Goal: Task Accomplishment & Management: Manage account settings

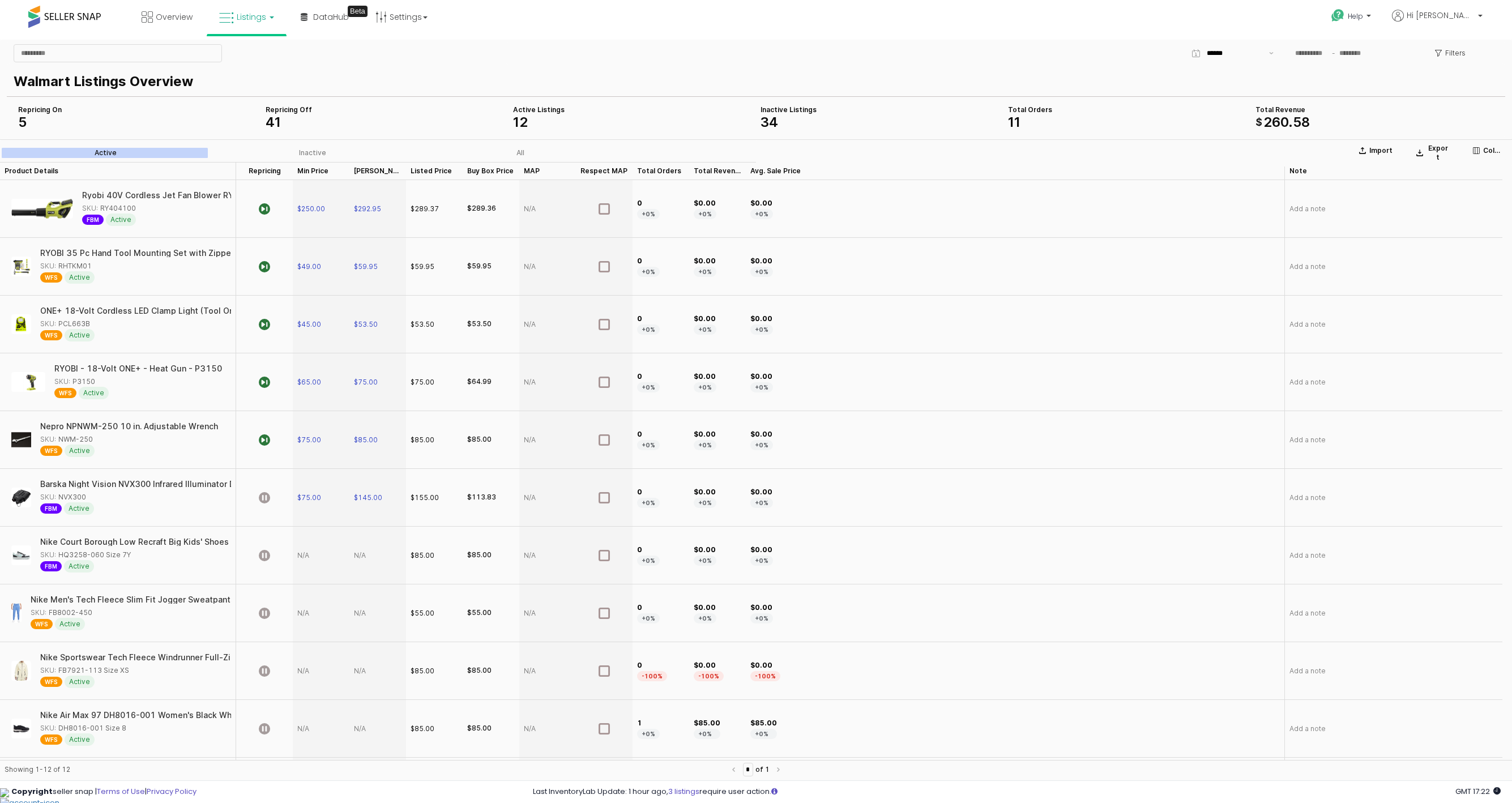
click at [261, 15] on span "Listings" at bounding box center [251, 17] width 29 height 12
click at [265, 57] on icon at bounding box center [255, 56] width 50 height 15
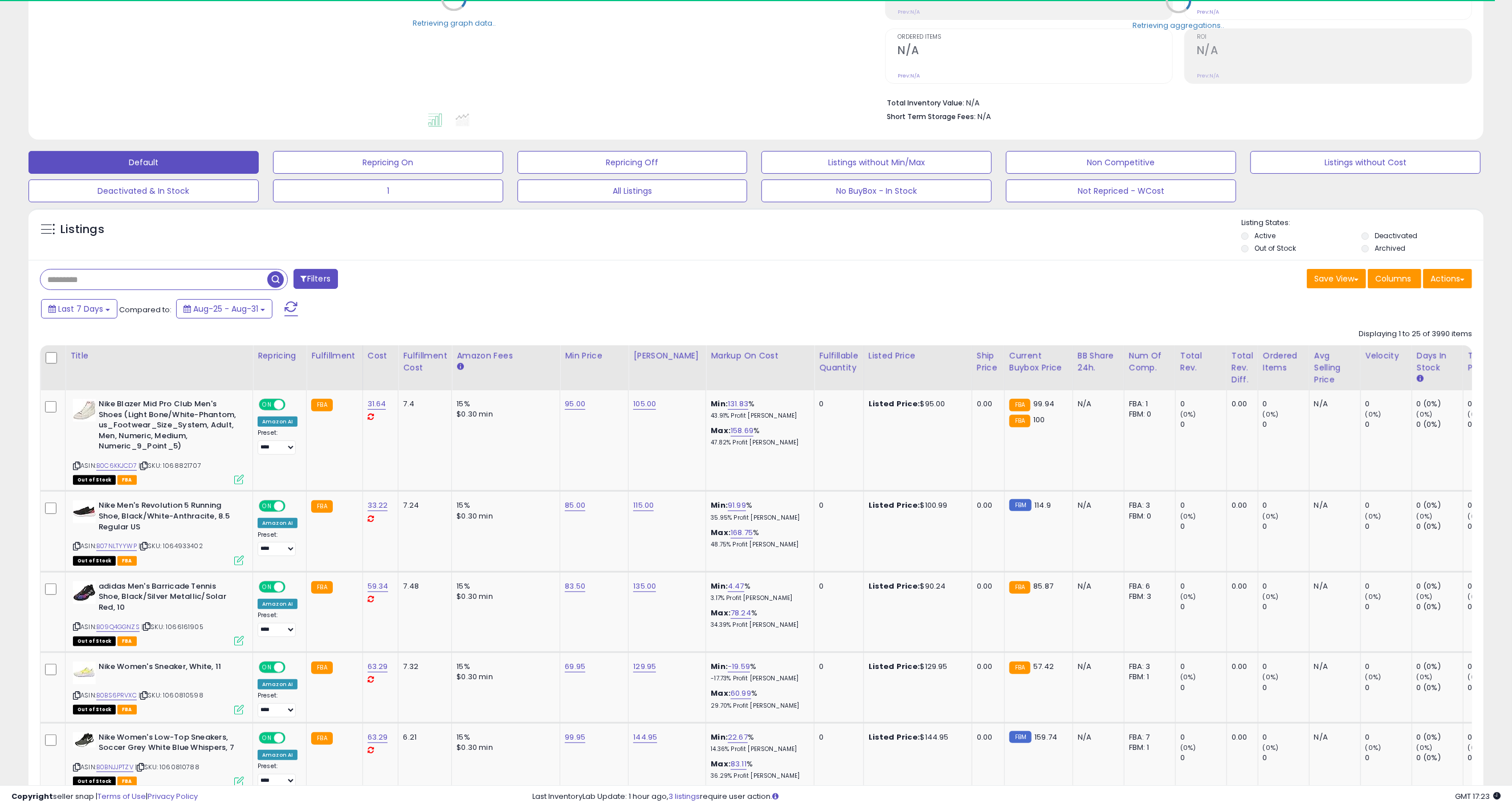
scroll to position [246, 0]
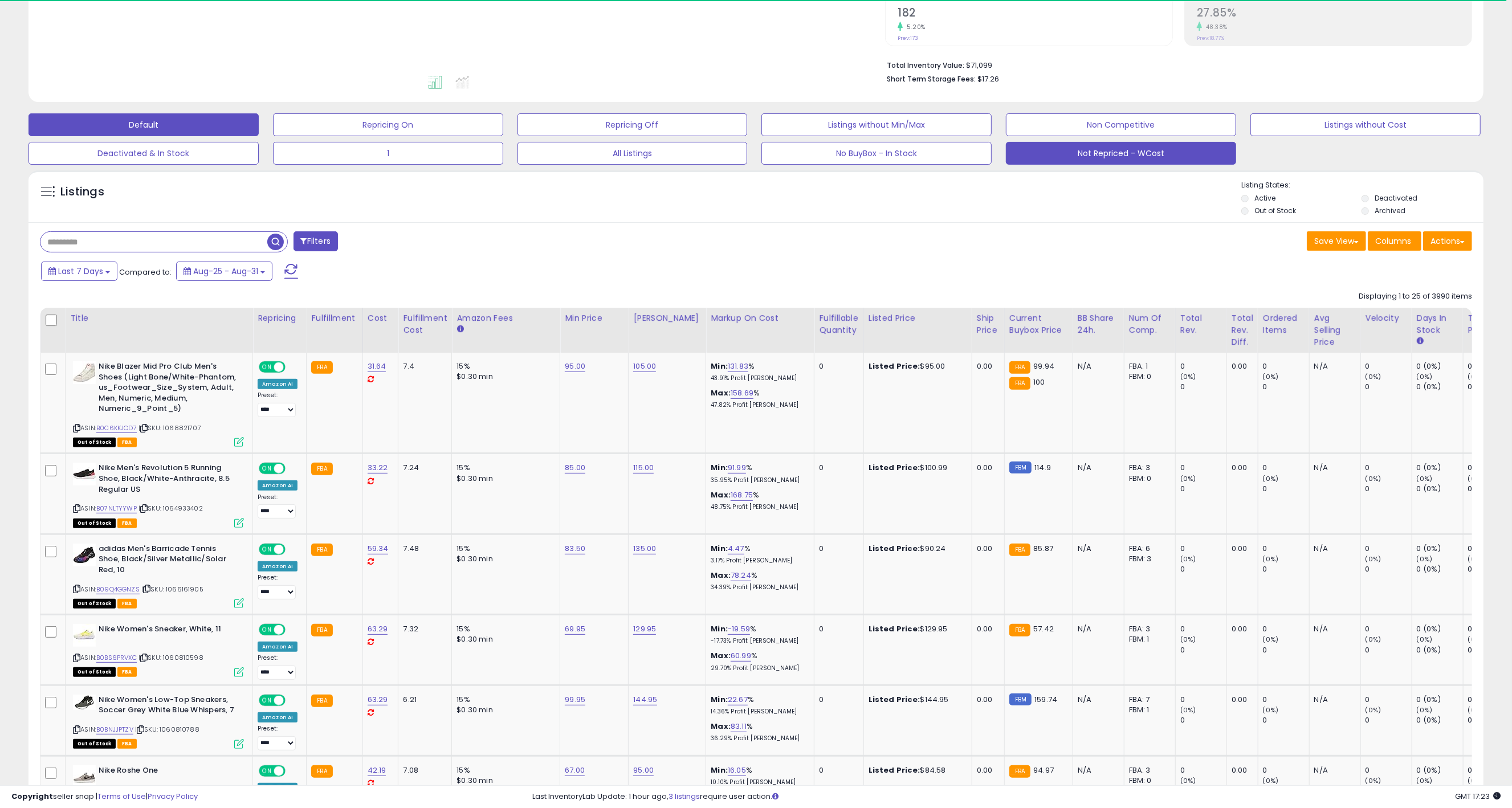
click at [1090, 155] on button "Not Repriced - WCost" at bounding box center [1121, 153] width 230 height 23
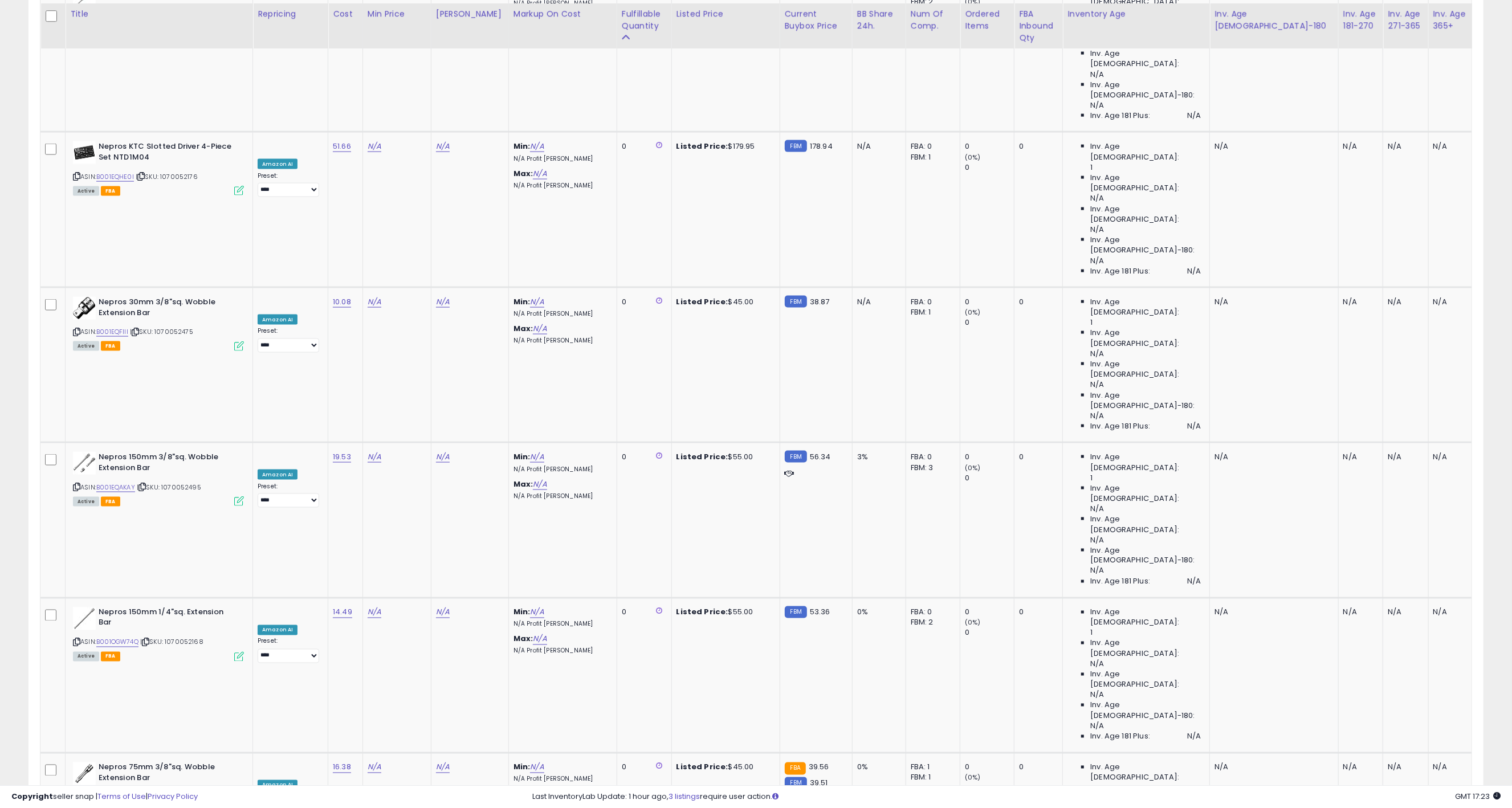
scroll to position [1712, 0]
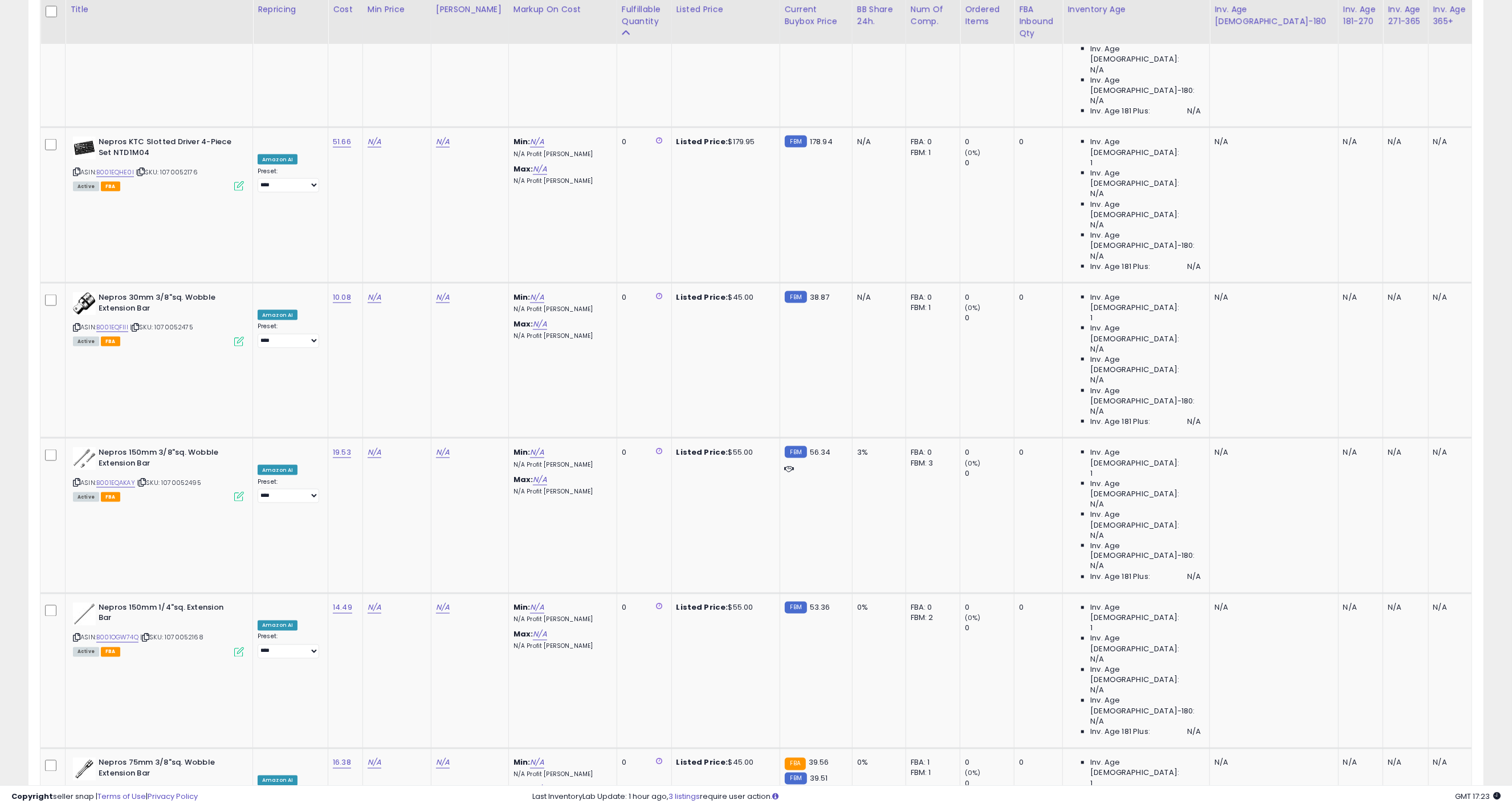
select select "**"
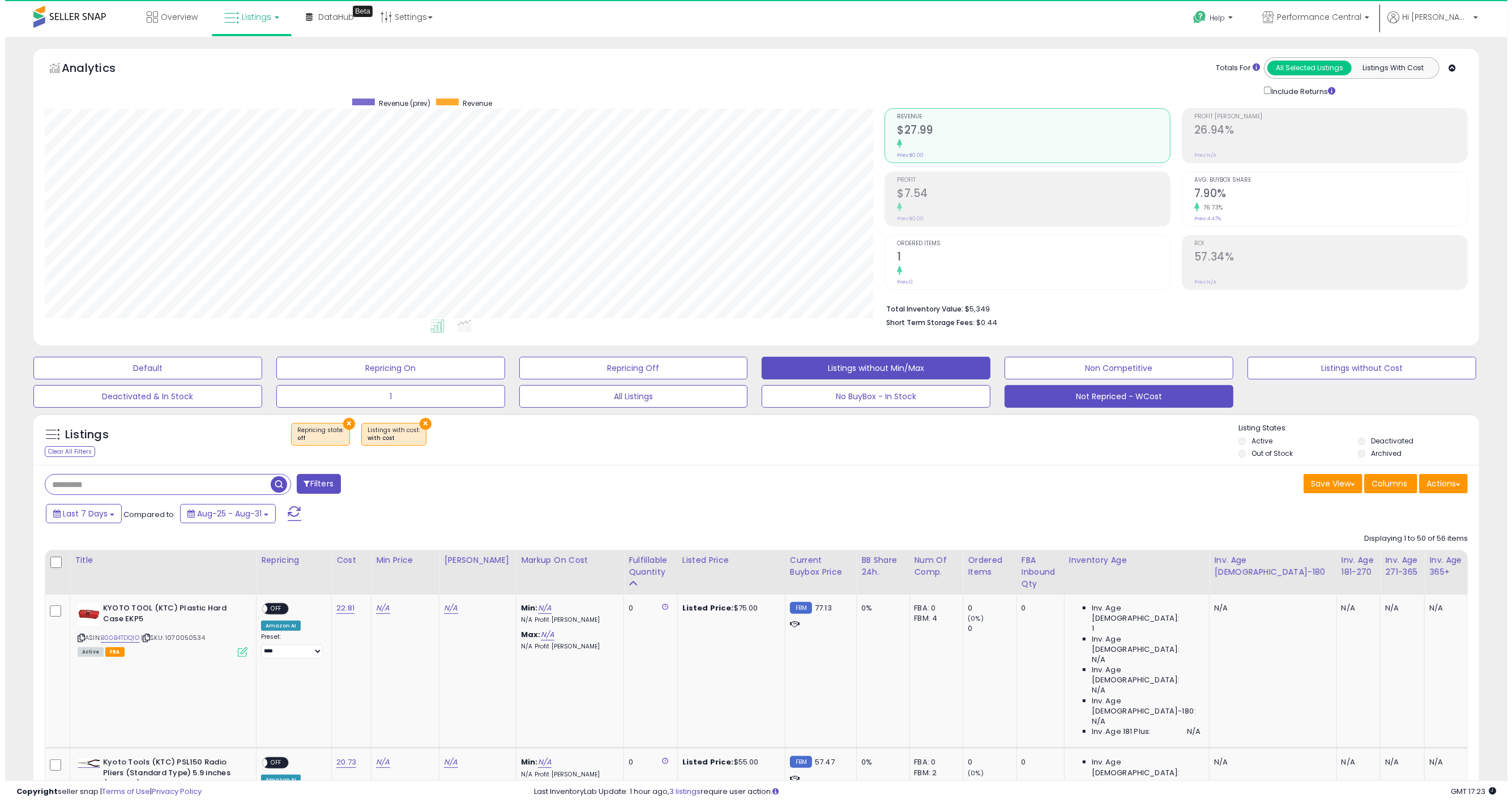
scroll to position [566068, 565414]
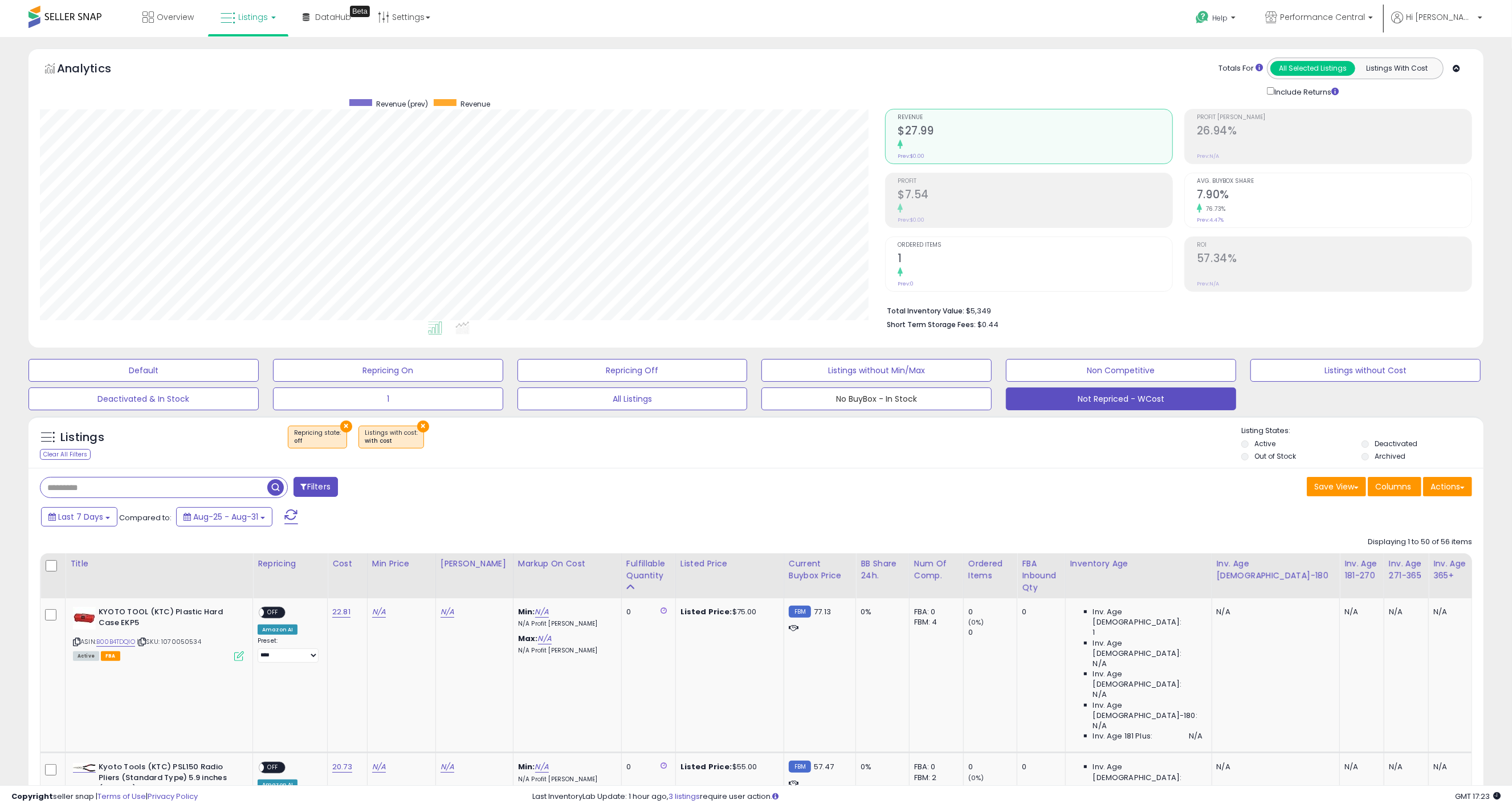
drag, startPoint x: 824, startPoint y: 400, endPoint x: 676, endPoint y: 339, distance: 160.1
click at [825, 400] on button "No BuyBox - In Stock" at bounding box center [876, 398] width 230 height 23
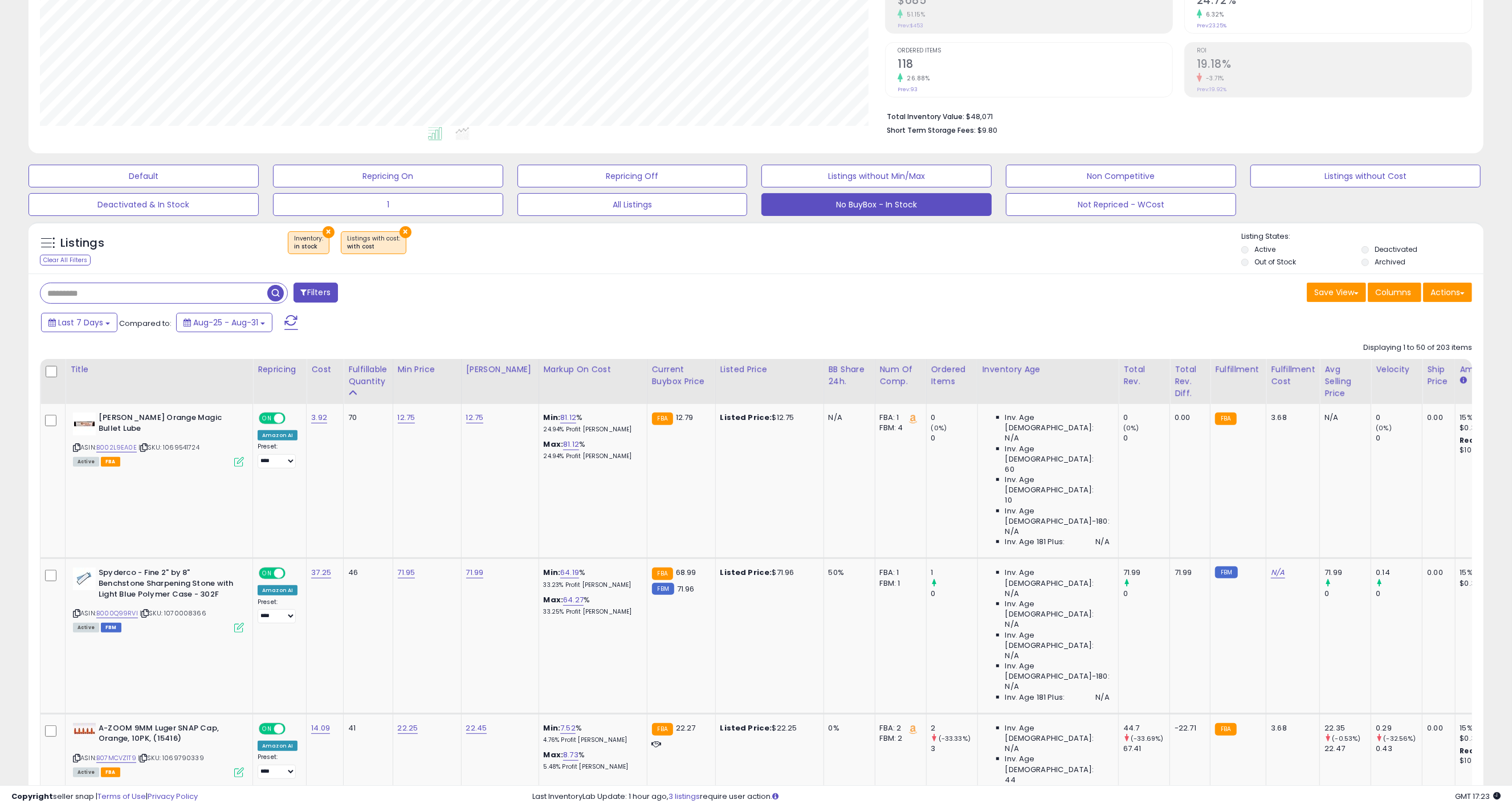
scroll to position [351, 0]
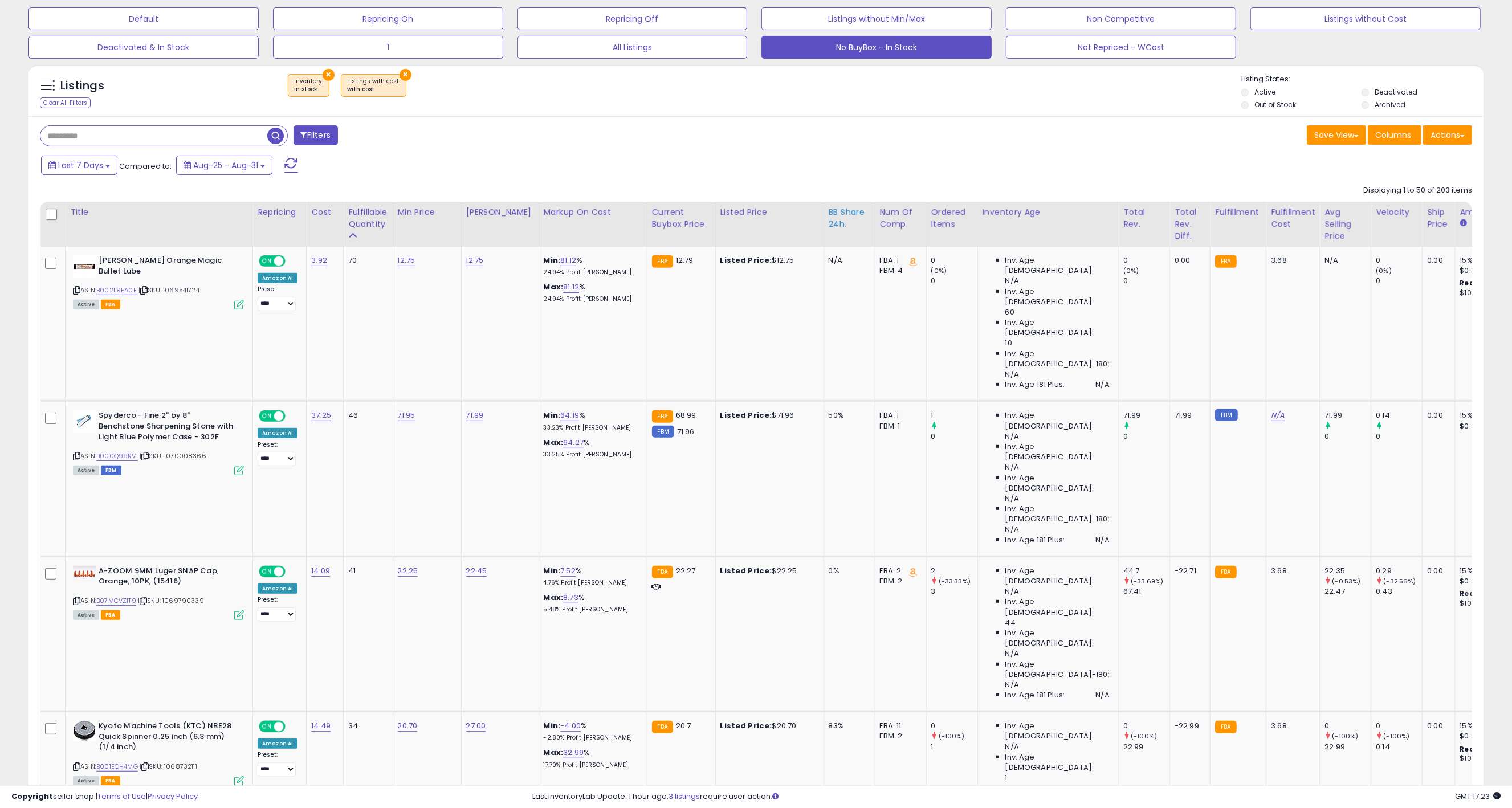
click at [830, 224] on div "BB Share 24h." at bounding box center [849, 218] width 41 height 24
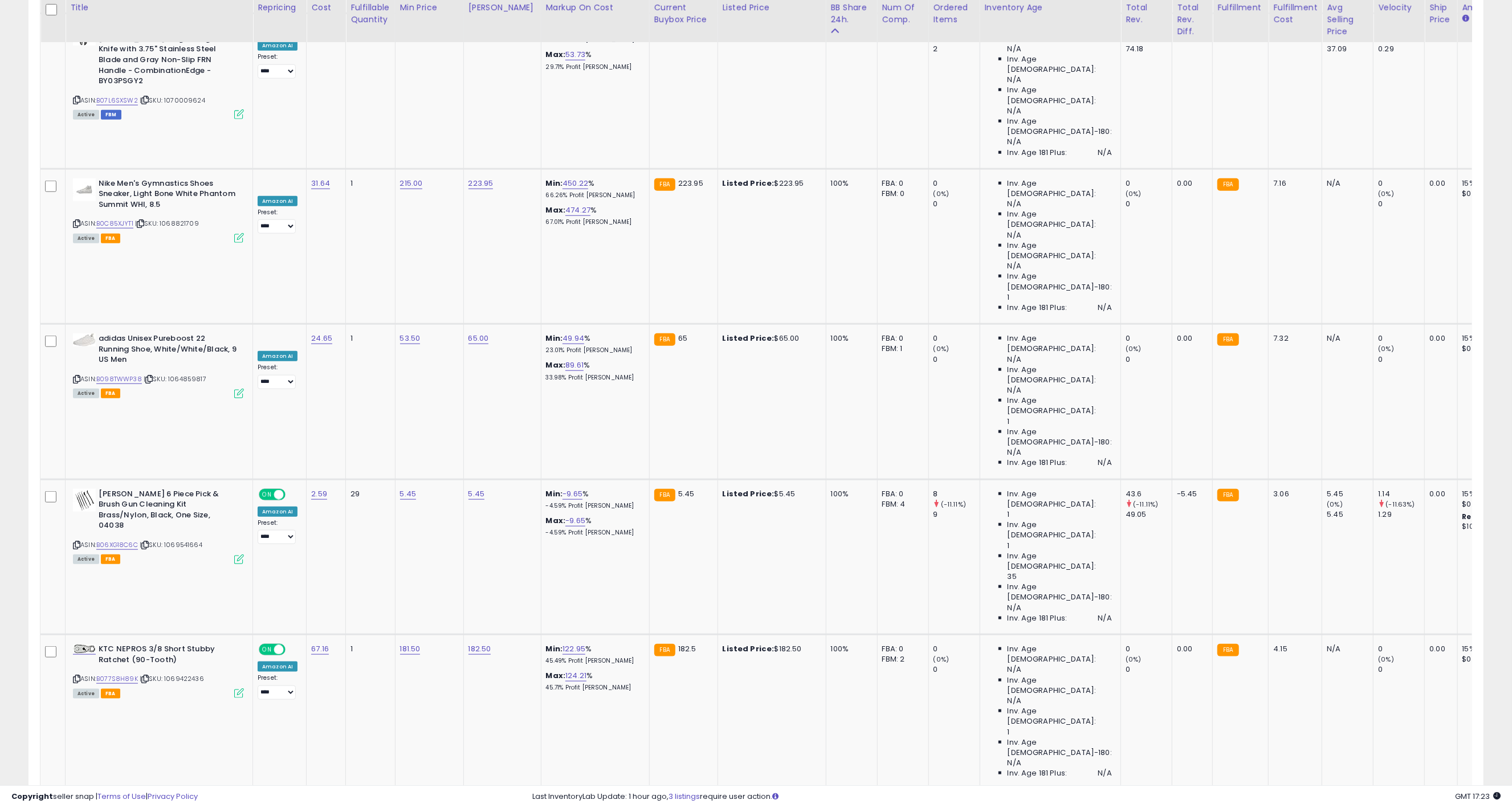
scroll to position [1050, 0]
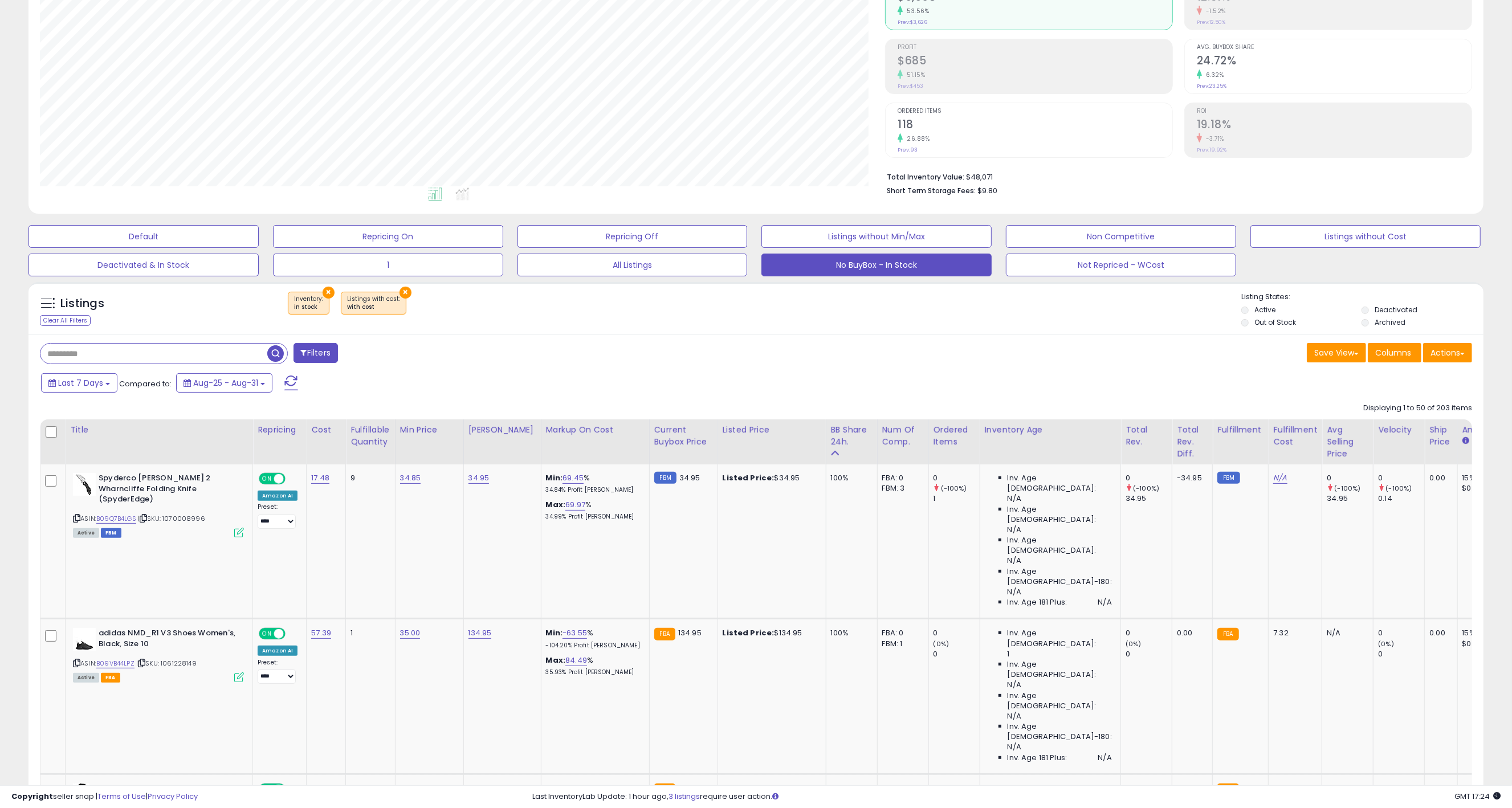
scroll to position [130, 0]
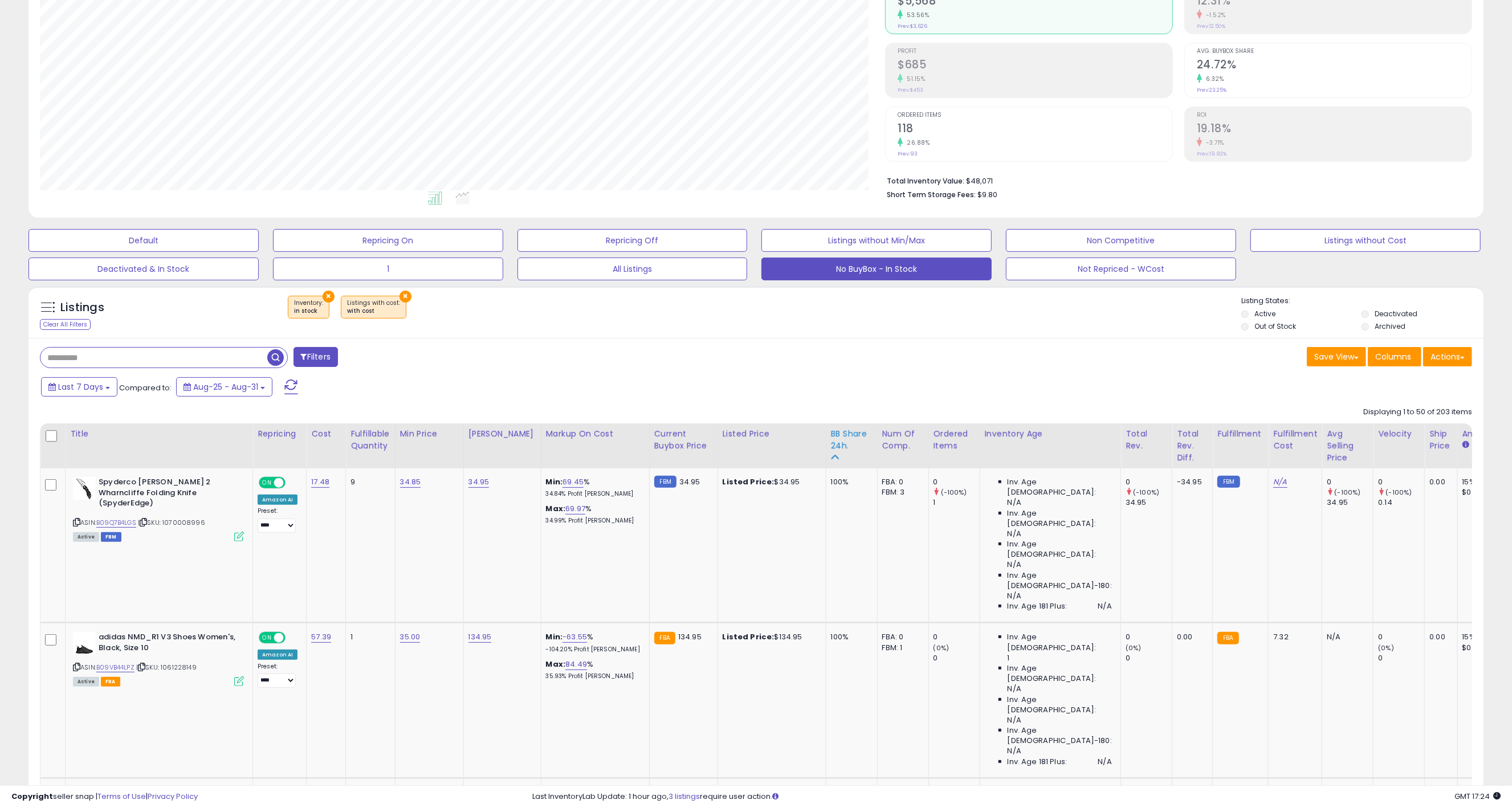
click at [833, 453] on div "BB Share 24h." at bounding box center [851, 446] width 41 height 36
click at [832, 443] on div "BB Share 24h." at bounding box center [851, 440] width 41 height 24
click at [830, 328] on div "× Inventory : in stock × Listings with cost" at bounding box center [758, 311] width 968 height 32
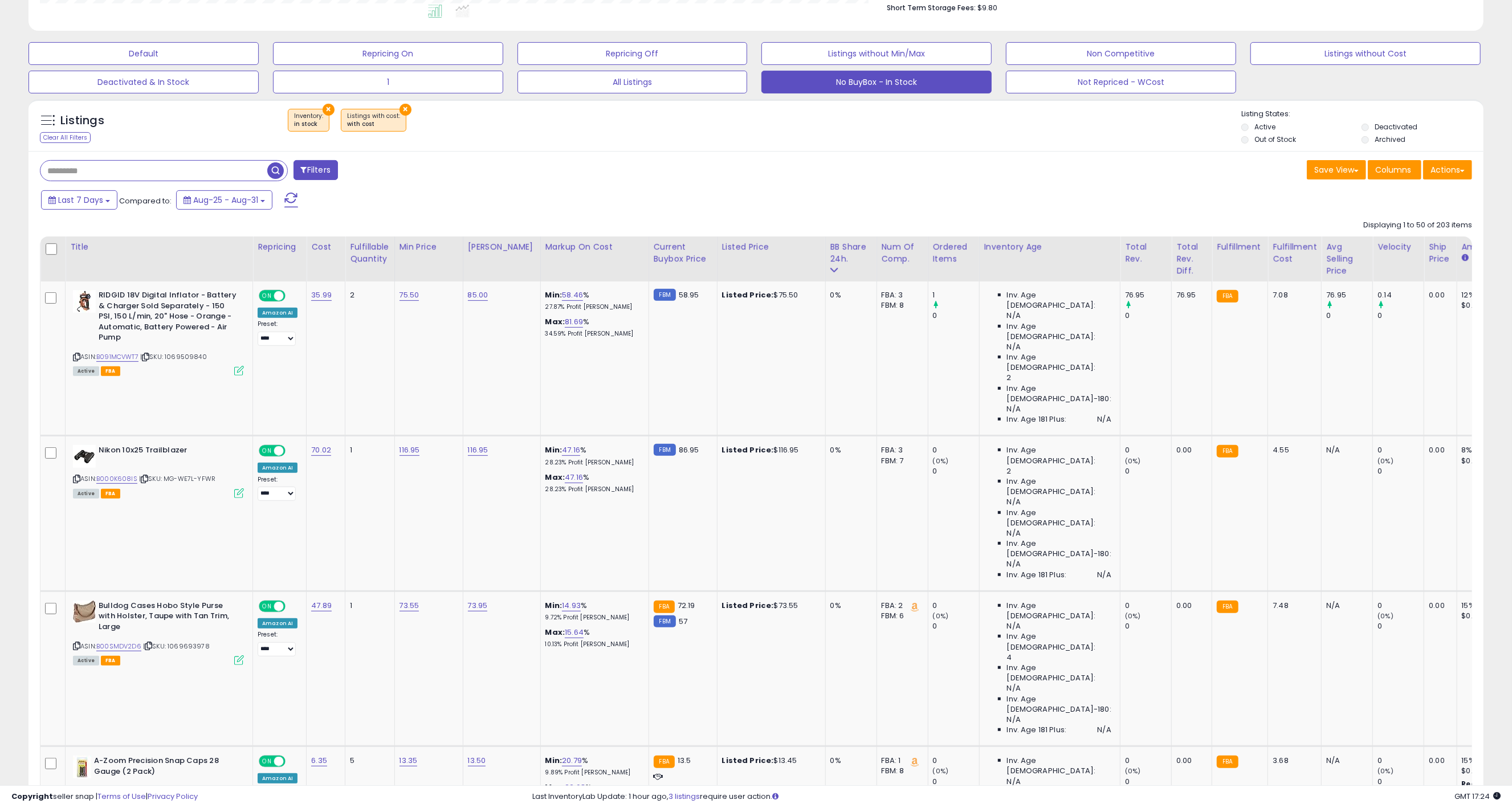
scroll to position [390, 0]
